Goal: Information Seeking & Learning: Learn about a topic

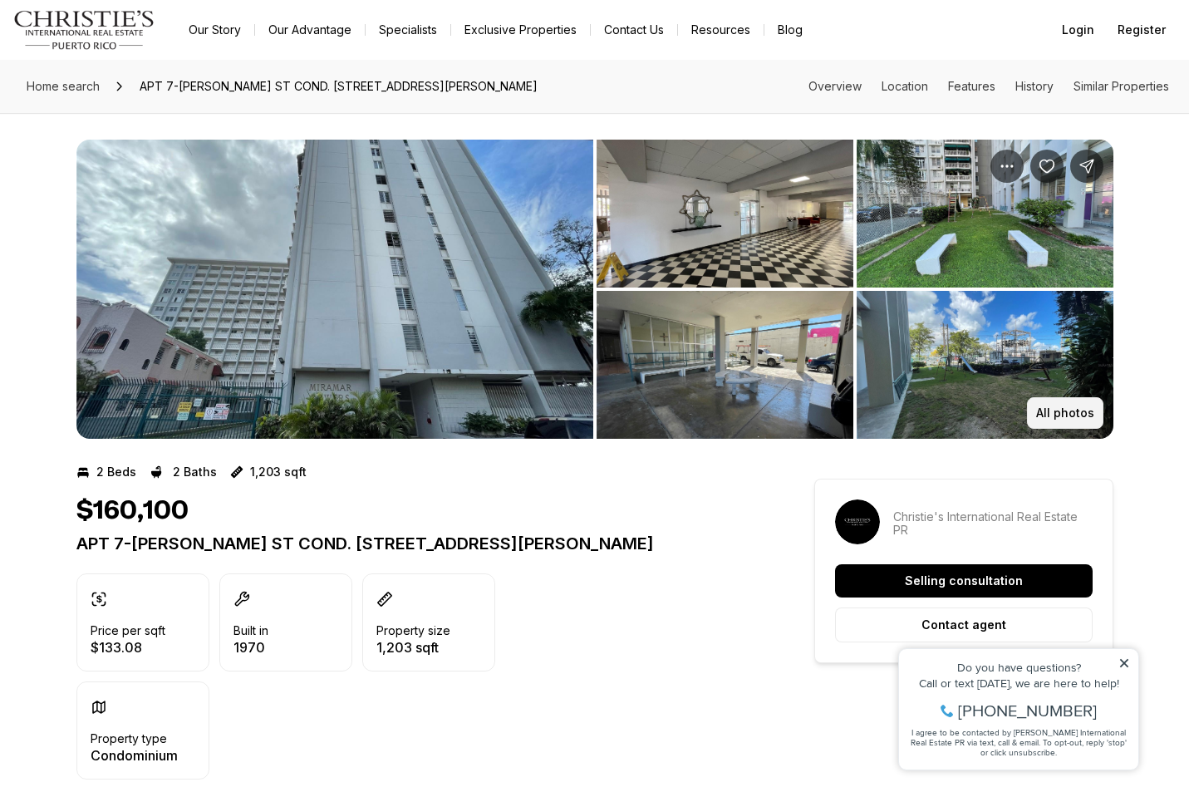
click at [1054, 410] on p "All photos" at bounding box center [1065, 412] width 58 height 13
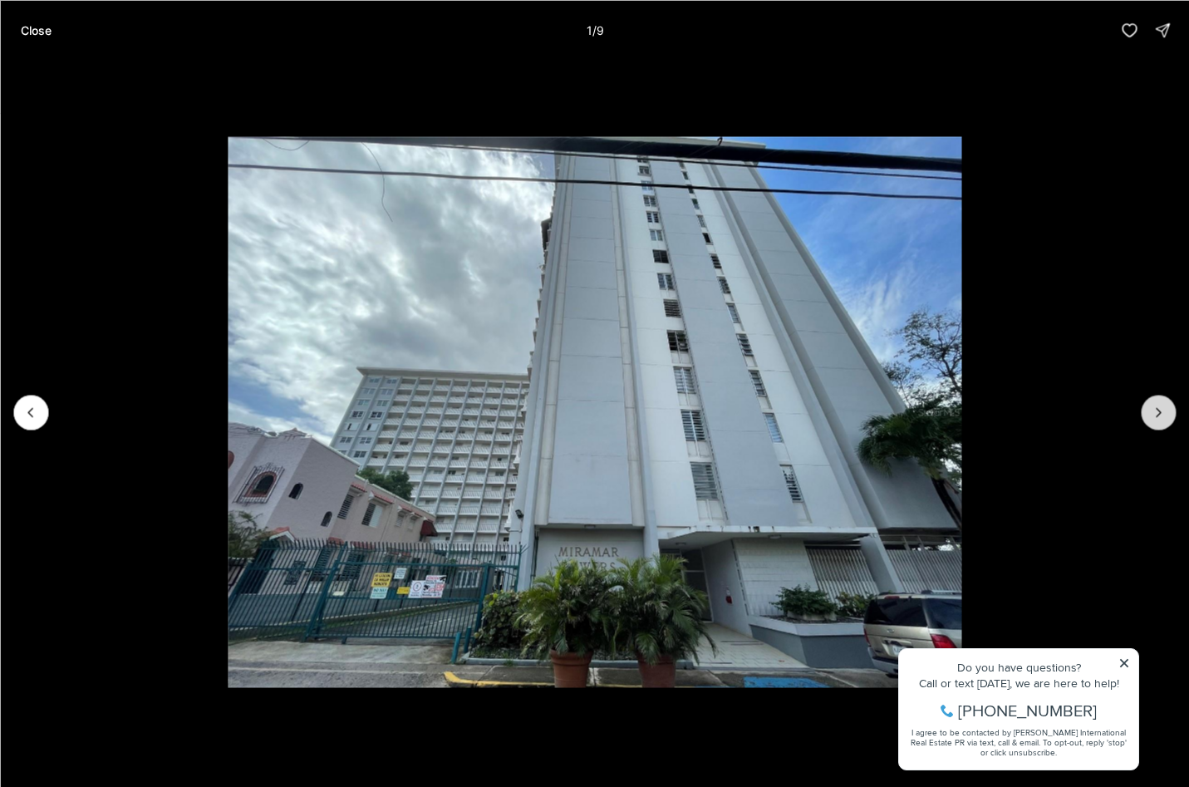
click at [1150, 421] on button "Next slide" at bounding box center [1158, 412] width 35 height 35
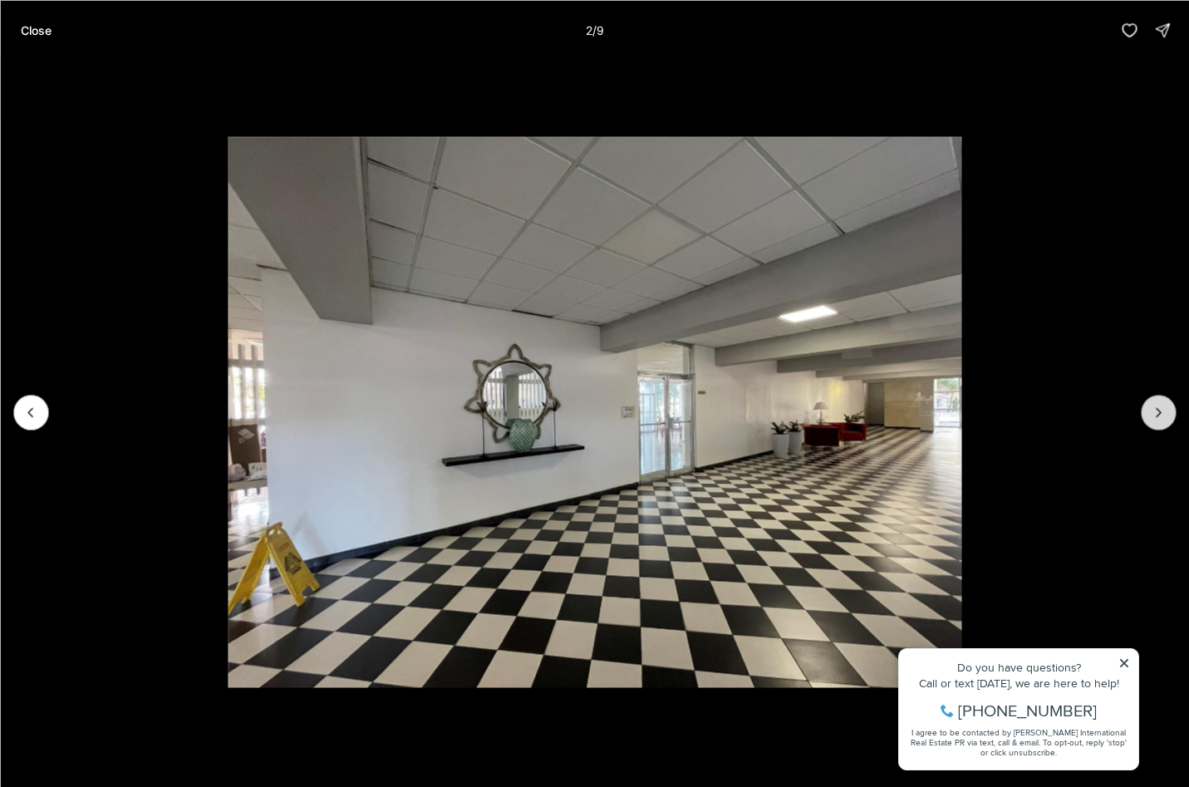
click at [1150, 421] on button "Next slide" at bounding box center [1158, 412] width 35 height 35
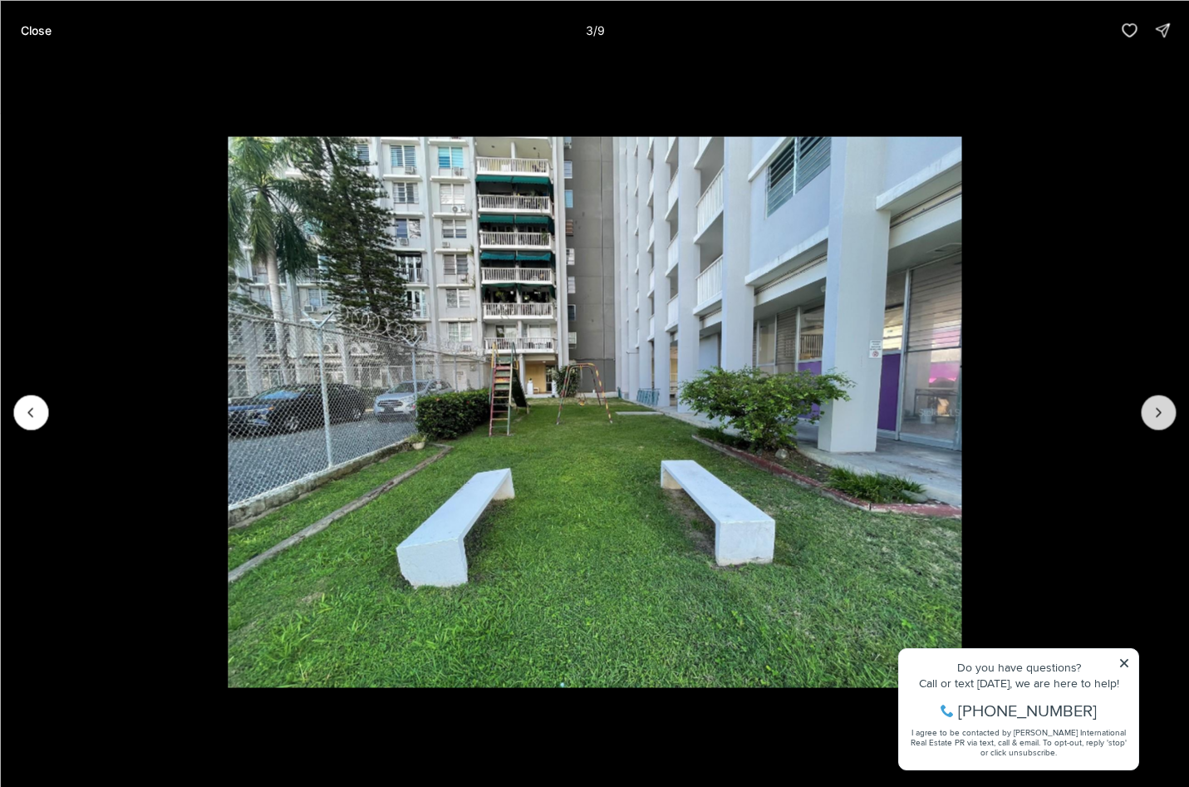
click at [1150, 421] on button "Next slide" at bounding box center [1158, 412] width 35 height 35
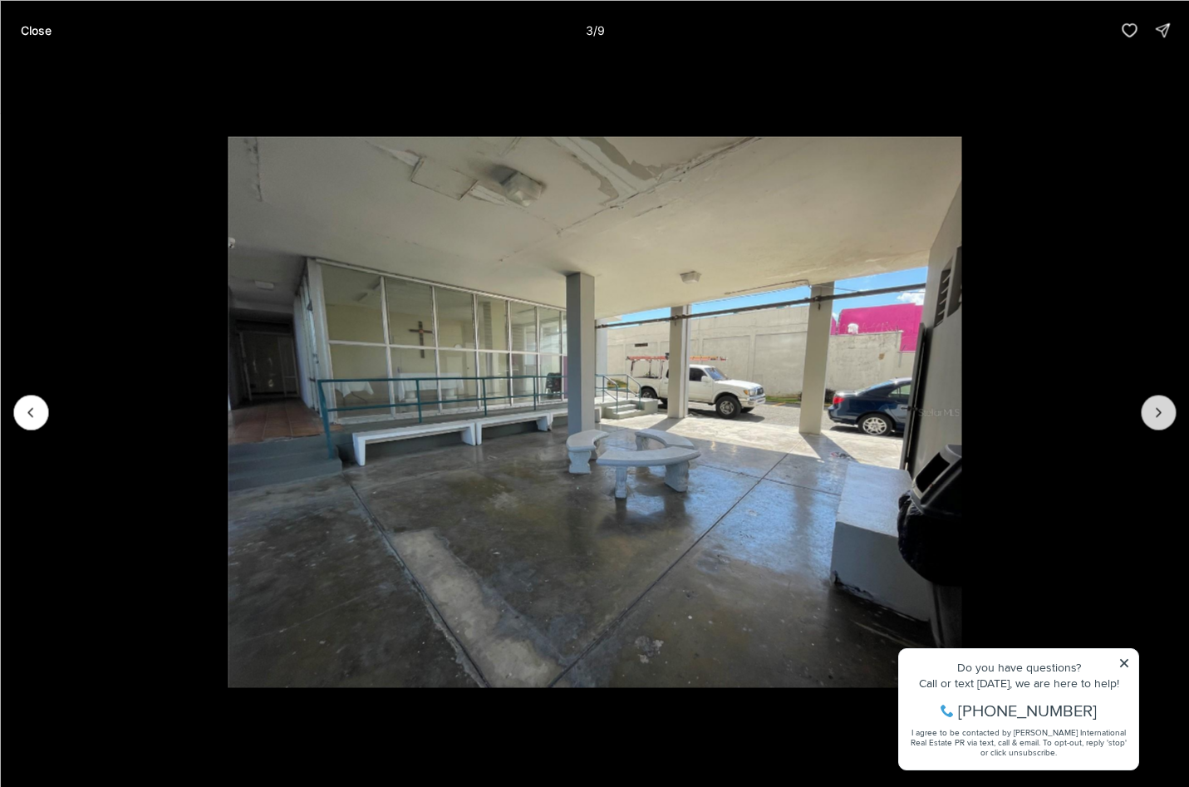
click at [1150, 421] on button "Next slide" at bounding box center [1158, 412] width 35 height 35
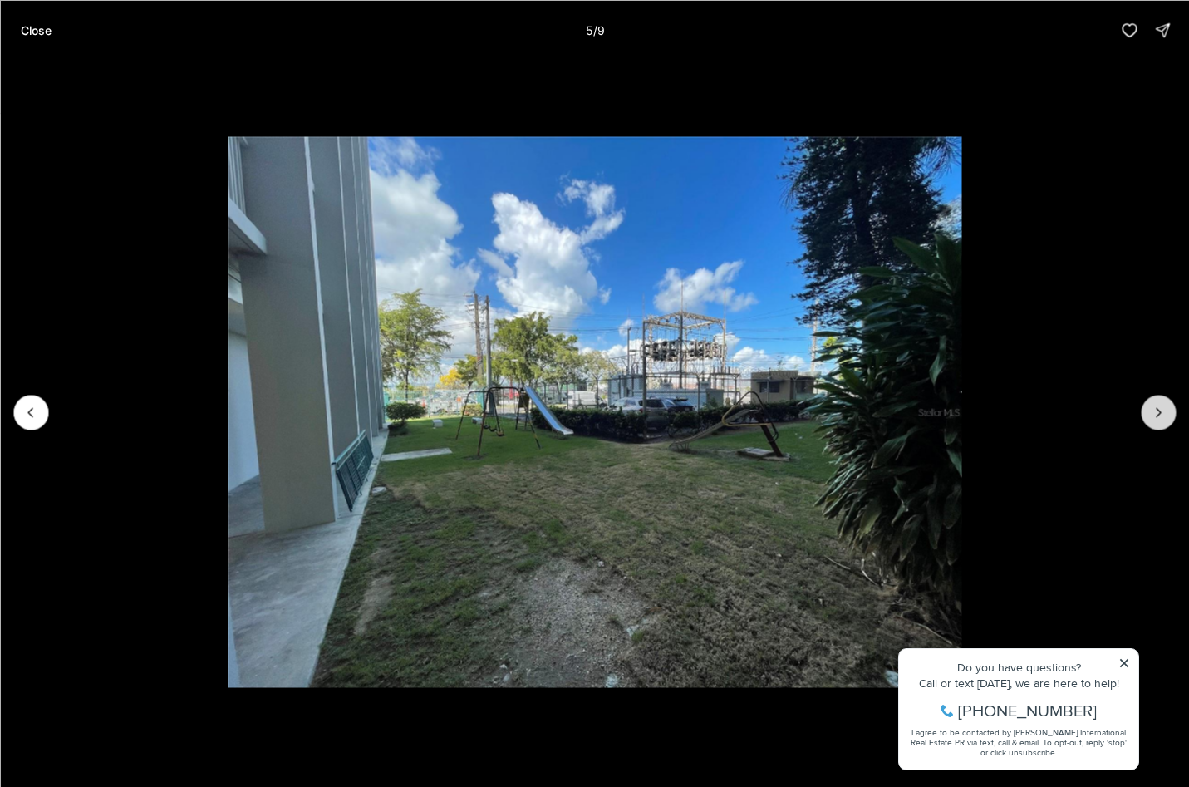
click at [1150, 421] on button "Next slide" at bounding box center [1158, 412] width 35 height 35
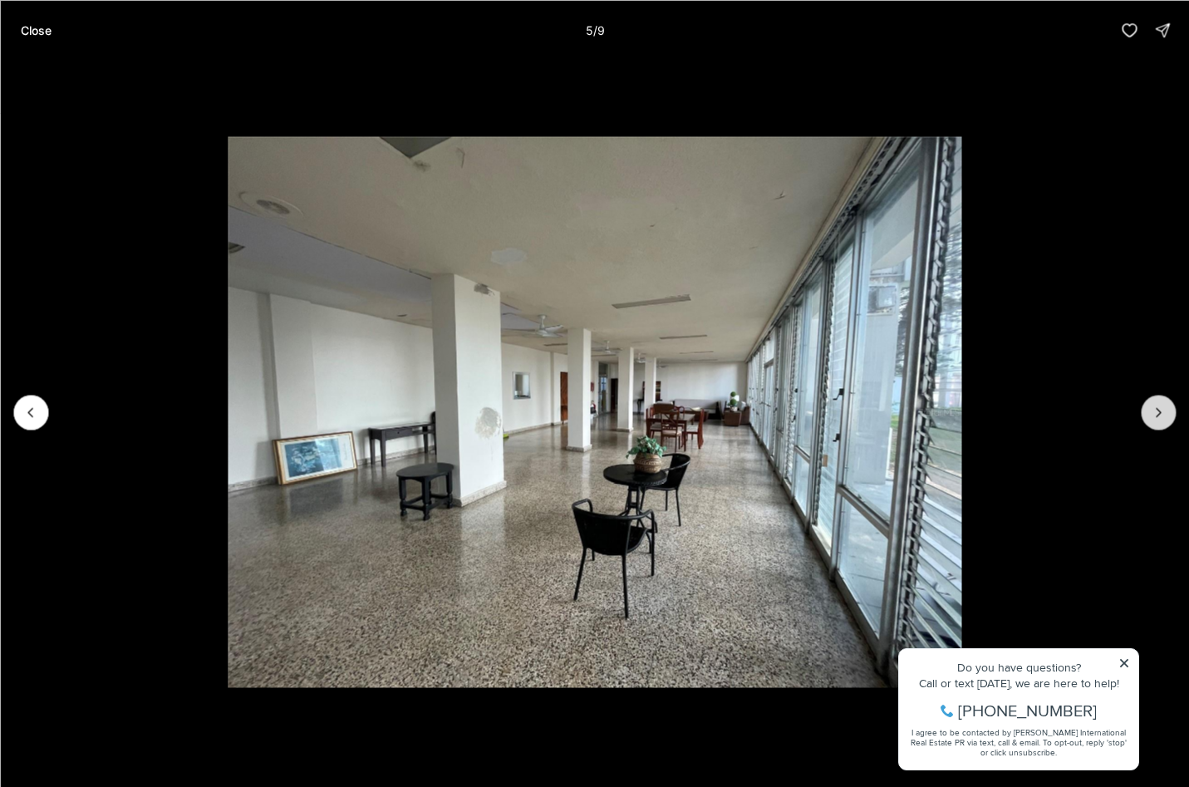
click at [1150, 421] on button "Next slide" at bounding box center [1158, 412] width 35 height 35
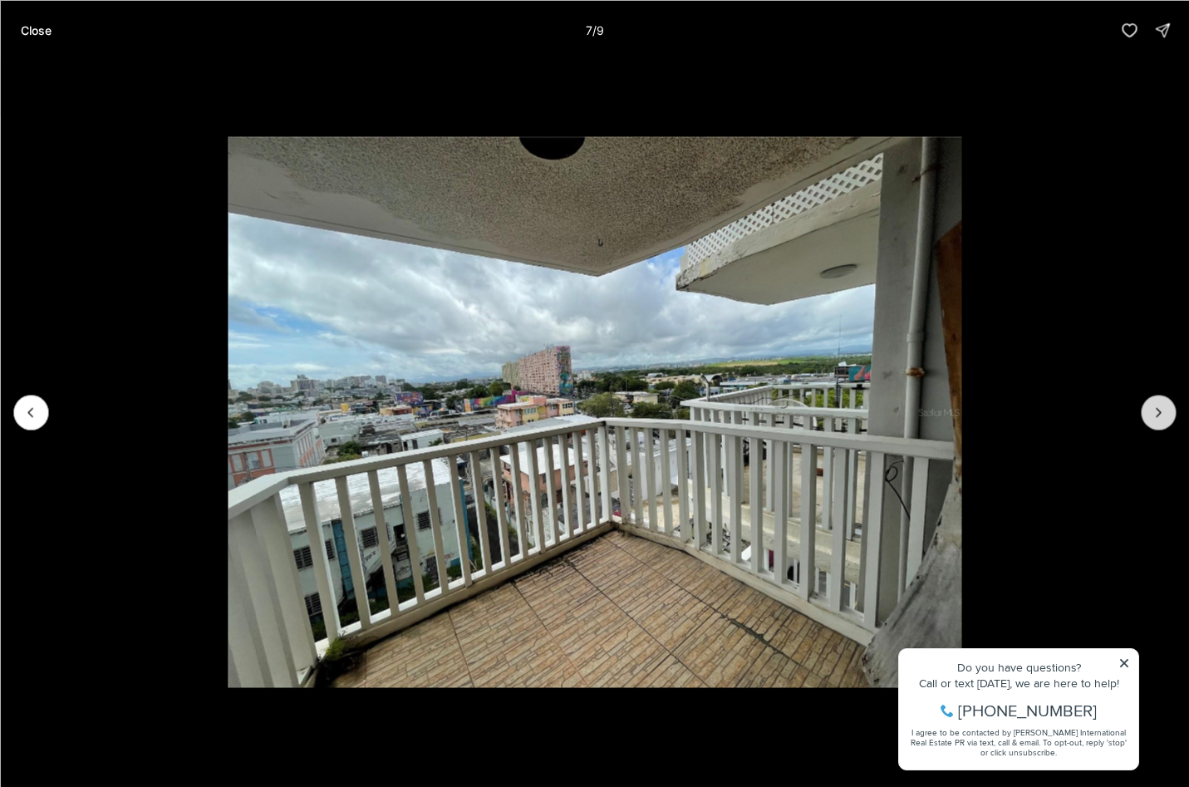
click at [1150, 421] on button "Next slide" at bounding box center [1158, 412] width 35 height 35
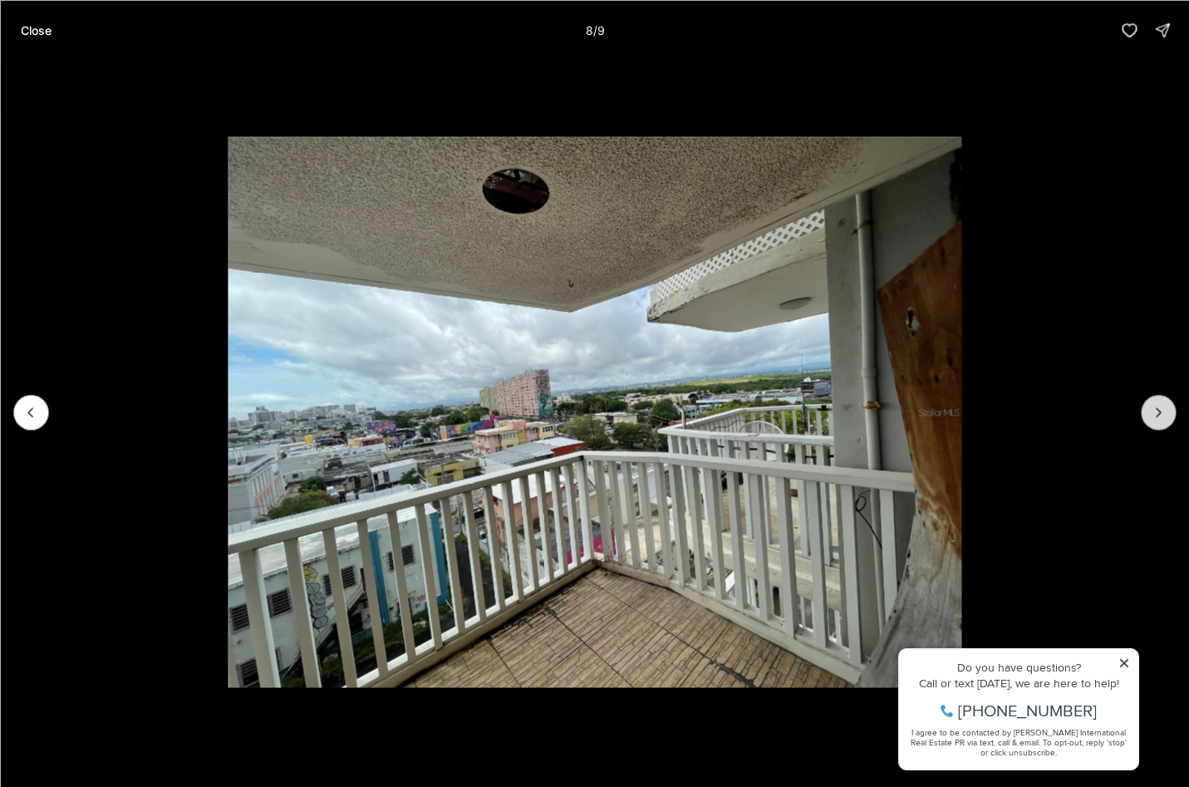
click at [1150, 421] on button "Next slide" at bounding box center [1158, 412] width 35 height 35
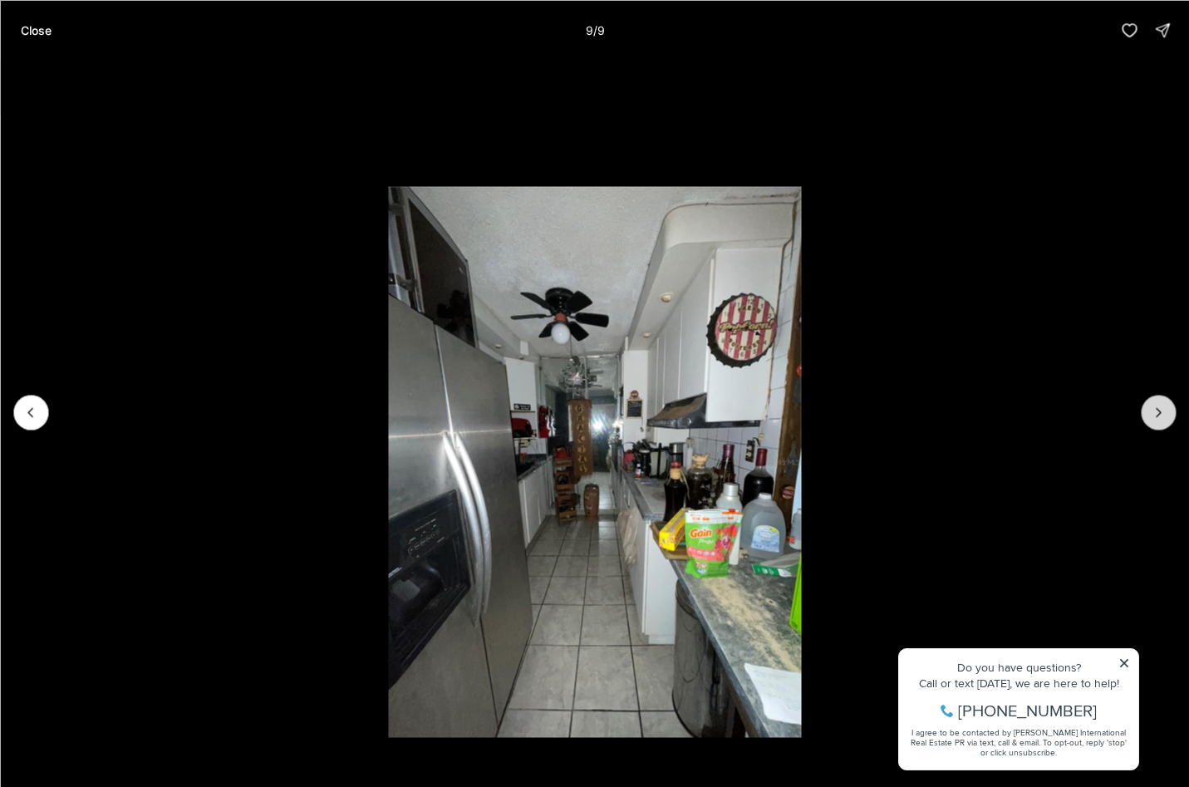
click at [1150, 421] on div at bounding box center [1158, 412] width 35 height 35
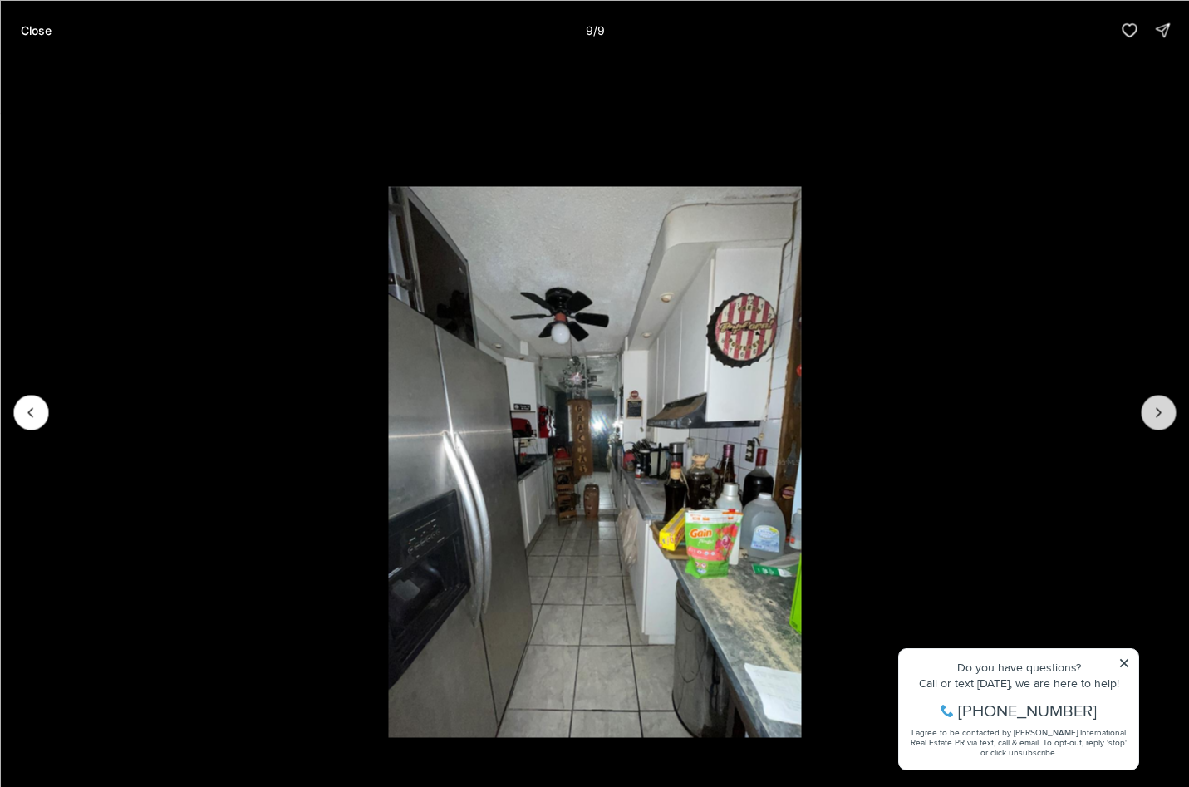
click at [1150, 421] on div at bounding box center [1158, 412] width 35 height 35
click at [22, 40] on button "Close" at bounding box center [35, 29] width 51 height 33
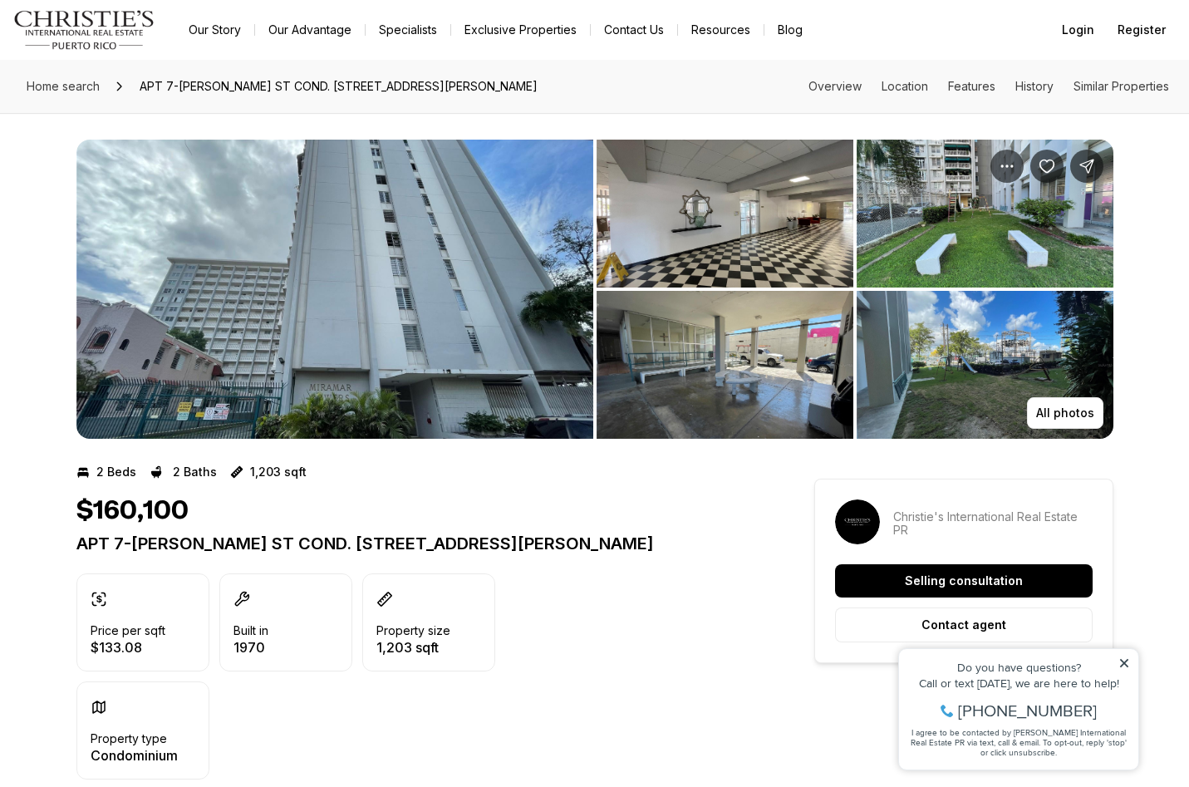
click at [1126, 665] on icon at bounding box center [1124, 663] width 8 height 8
